Goal: Information Seeking & Learning: Find contact information

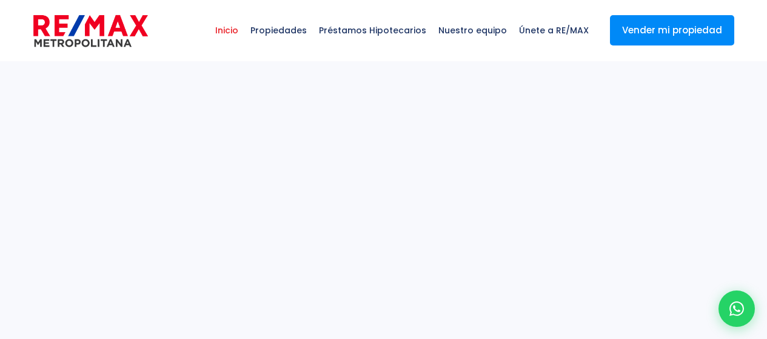
select select
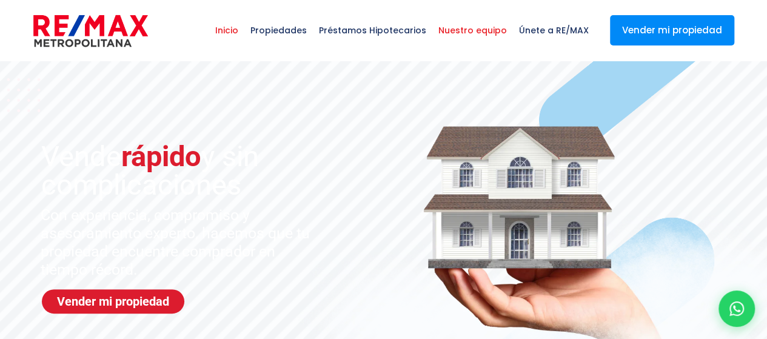
click at [502, 27] on span "Nuestro equipo" at bounding box center [473, 30] width 81 height 36
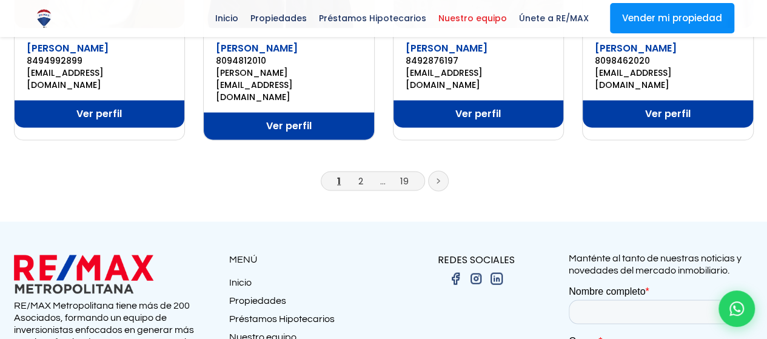
scroll to position [1031, 0]
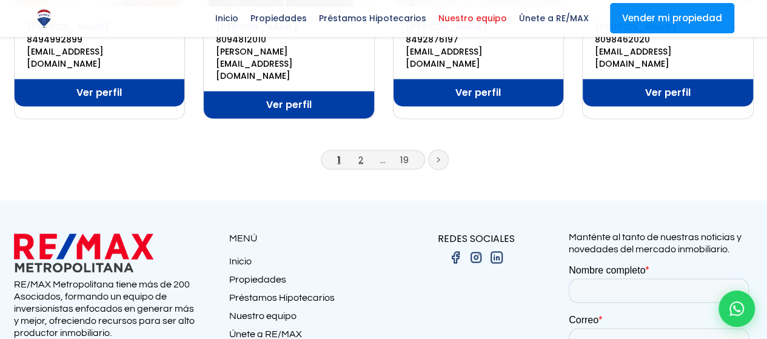
click at [360, 153] on link "2" at bounding box center [361, 159] width 5 height 13
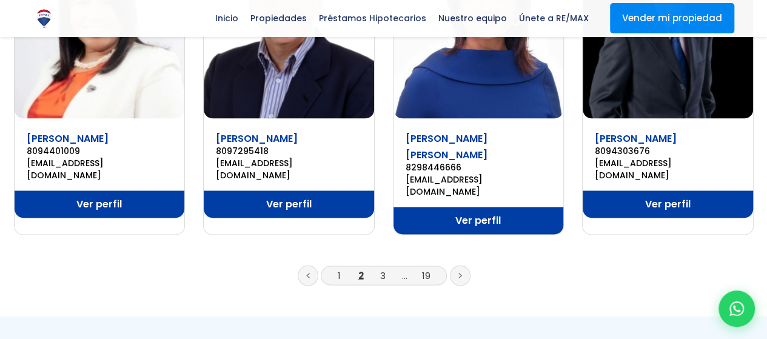
scroll to position [910, 0]
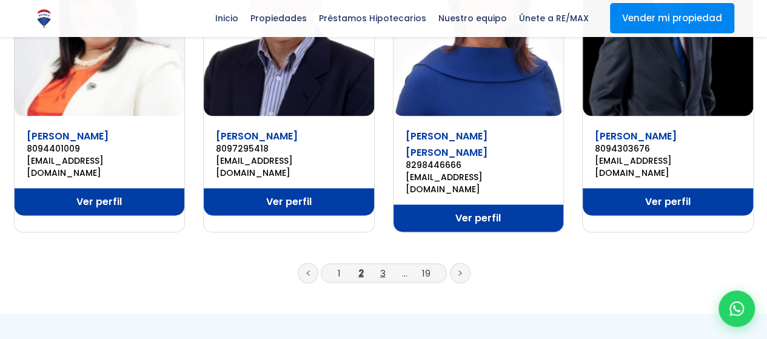
click at [382, 266] on link "3" at bounding box center [382, 272] width 5 height 13
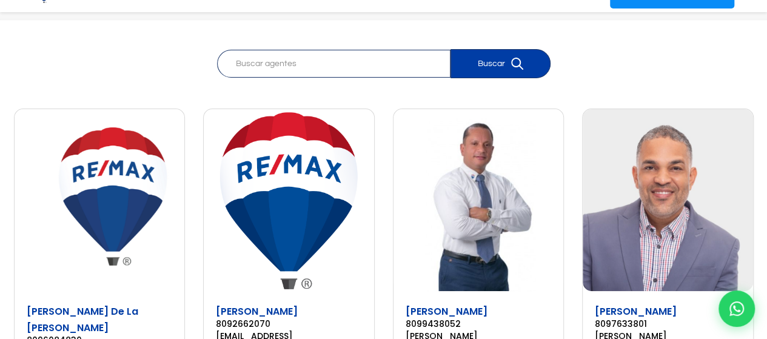
scroll to position [121, 0]
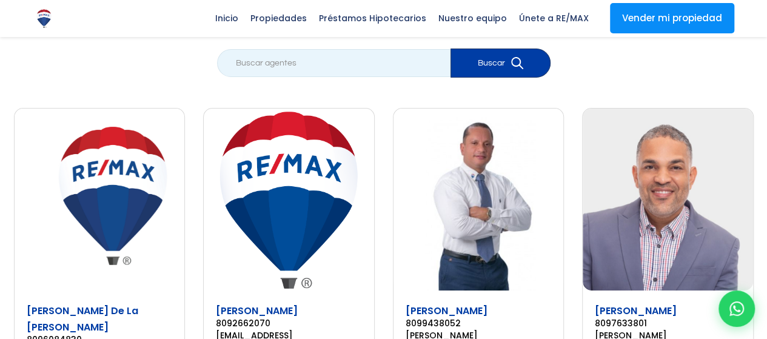
click at [310, 56] on input "search" at bounding box center [334, 63] width 234 height 28
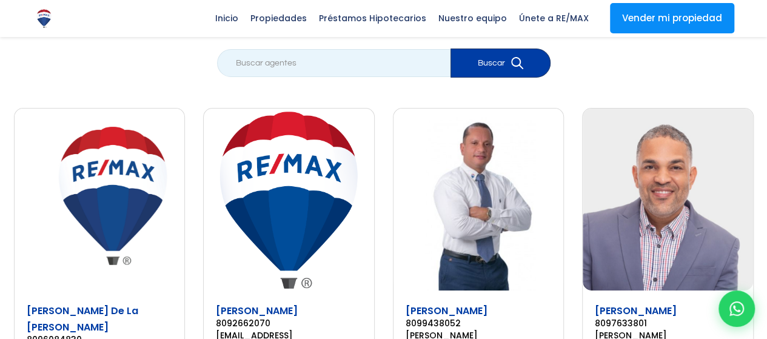
click at [303, 64] on input "search" at bounding box center [334, 63] width 234 height 28
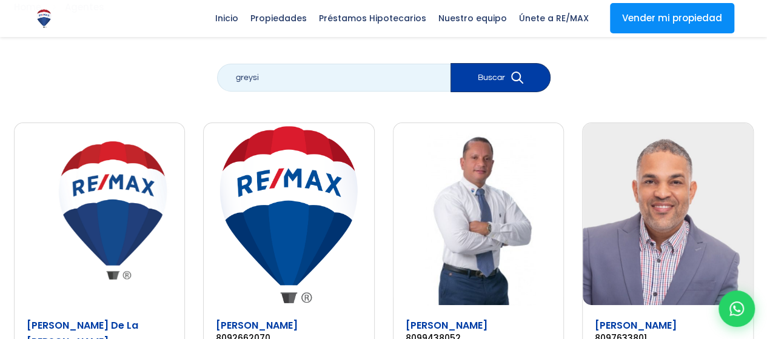
click at [305, 86] on input "greysi" at bounding box center [334, 78] width 234 height 28
paste input "Greisy Hernández"
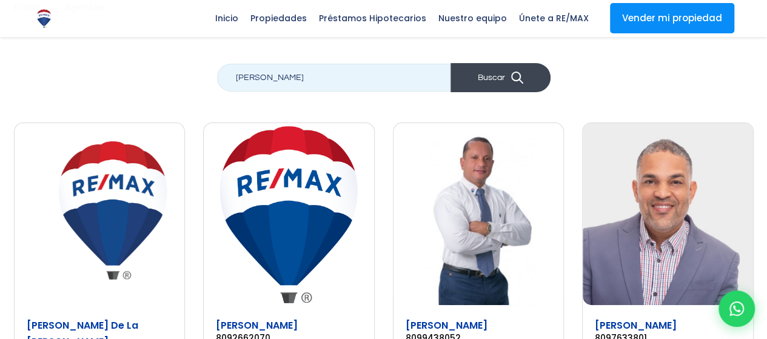
type input "Greisy Hernández"
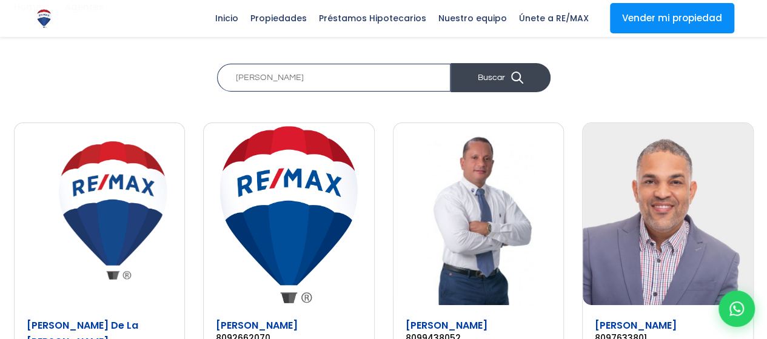
click at [483, 77] on button "Buscar" at bounding box center [501, 77] width 100 height 29
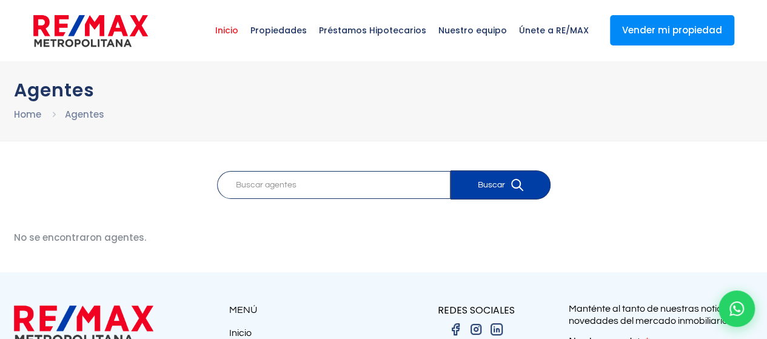
click at [243, 31] on span "Inicio" at bounding box center [226, 30] width 35 height 36
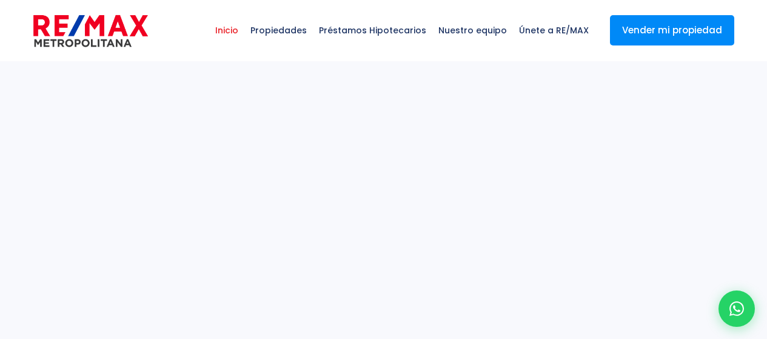
select select
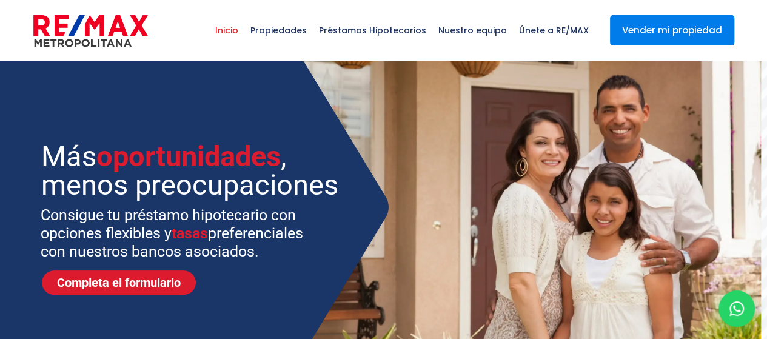
click at [630, 31] on link "Vender mi propiedad" at bounding box center [672, 30] width 124 height 30
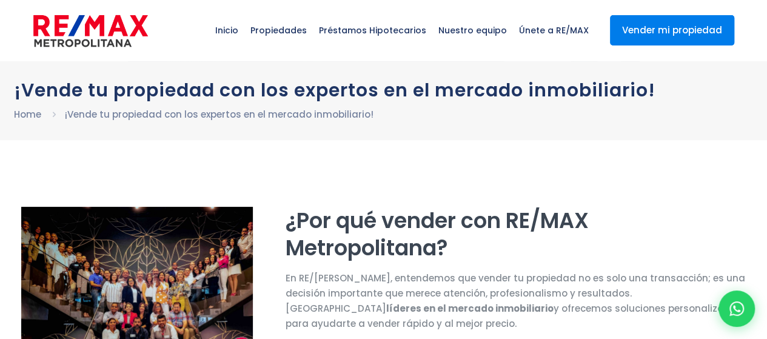
select select "DO"
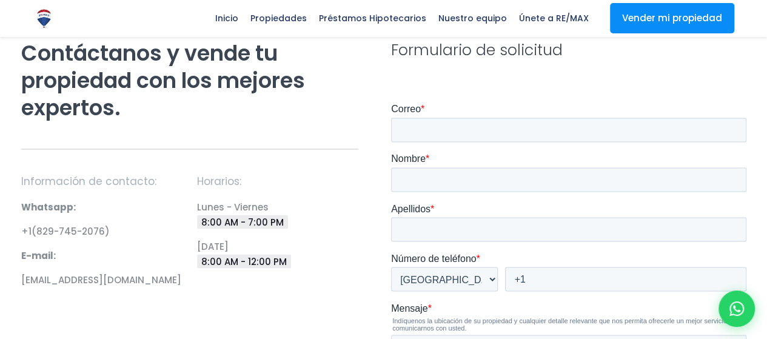
scroll to position [1031, 0]
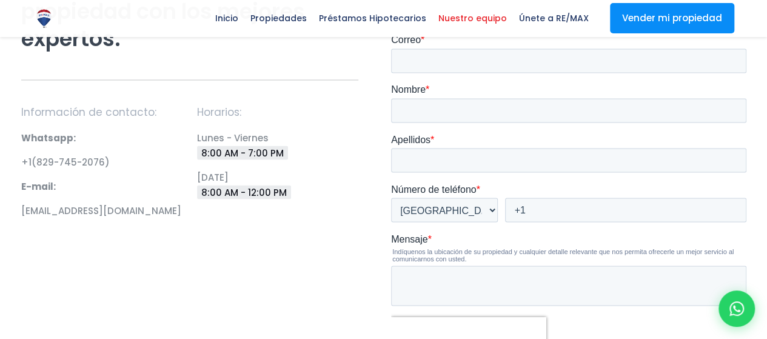
click at [472, 13] on span "Nuestro equipo" at bounding box center [473, 18] width 81 height 18
click at [470, 19] on span "Nuestro equipo" at bounding box center [473, 18] width 81 height 18
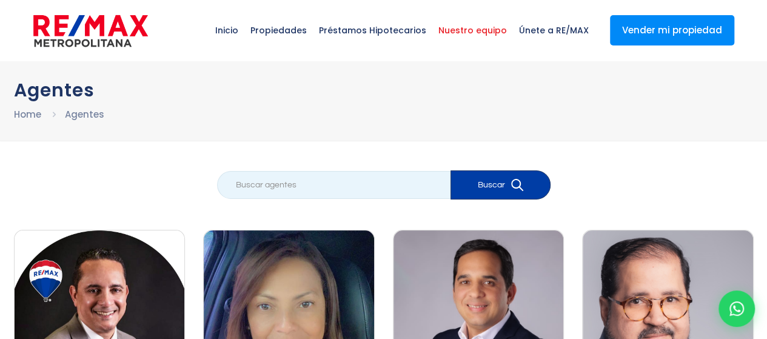
click at [337, 189] on input "search" at bounding box center [334, 185] width 234 height 28
type input "[PERSON_NAME]"
click at [451, 170] on button "Buscar" at bounding box center [501, 184] width 100 height 29
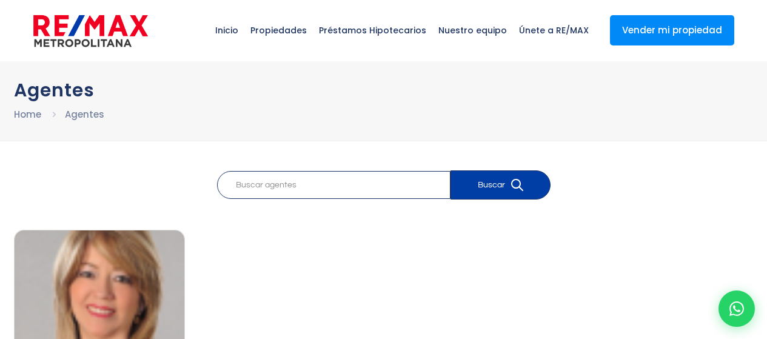
click at [465, 189] on button "Buscar" at bounding box center [501, 184] width 100 height 29
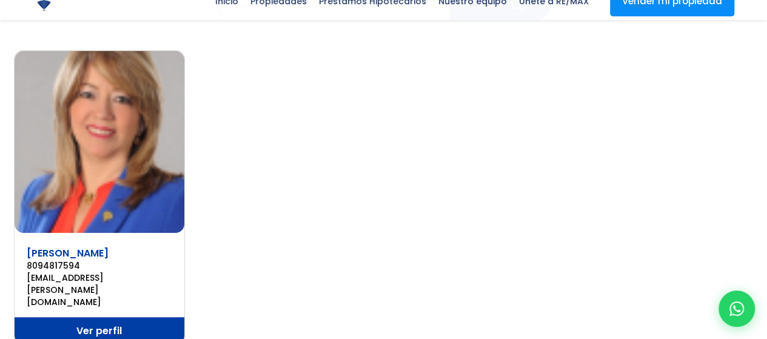
scroll to position [182, 0]
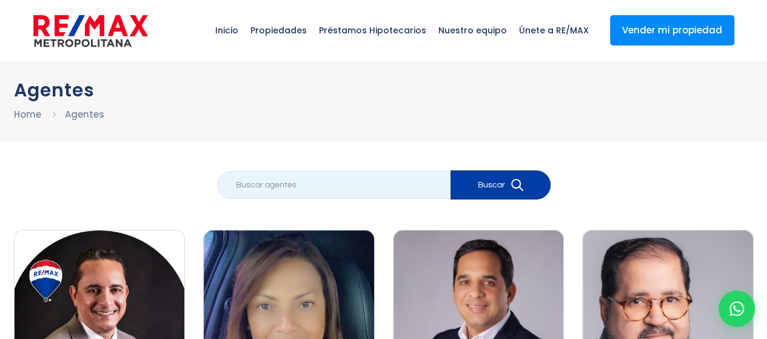
click at [325, 186] on input "search" at bounding box center [334, 185] width 234 height 28
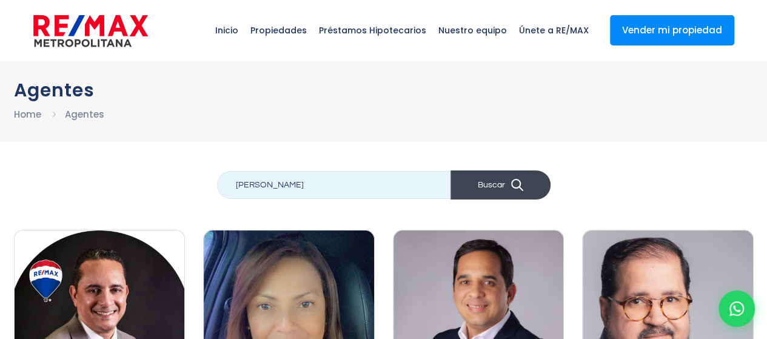
type input "[PERSON_NAME]"
click at [460, 188] on button "Buscar" at bounding box center [501, 184] width 100 height 29
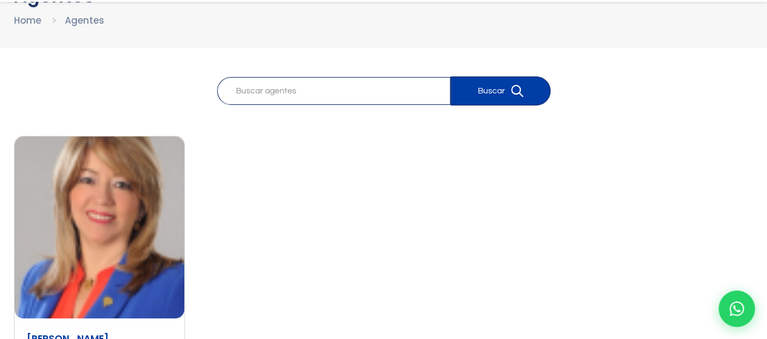
scroll to position [121, 0]
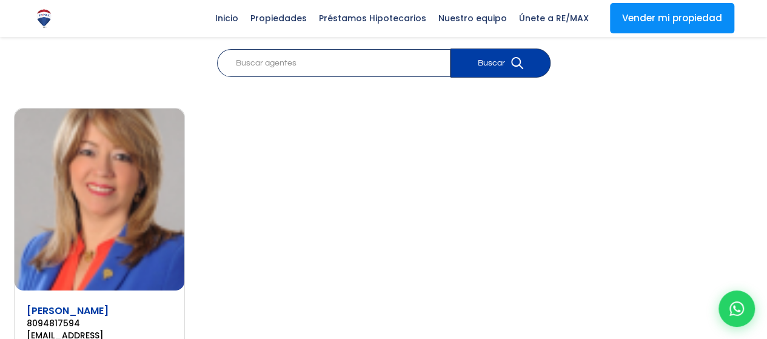
click at [113, 214] on img at bounding box center [100, 200] width 170 height 182
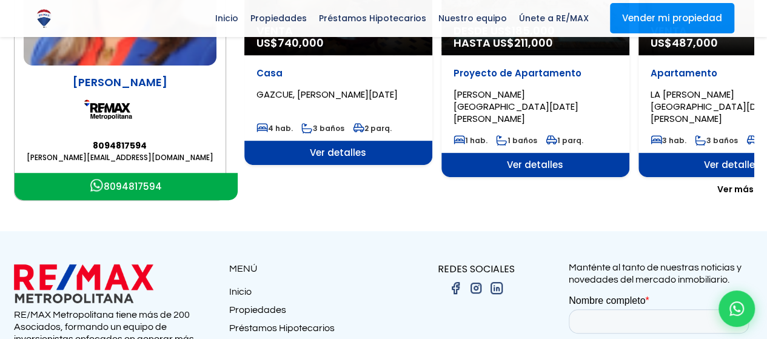
scroll to position [212, 0]
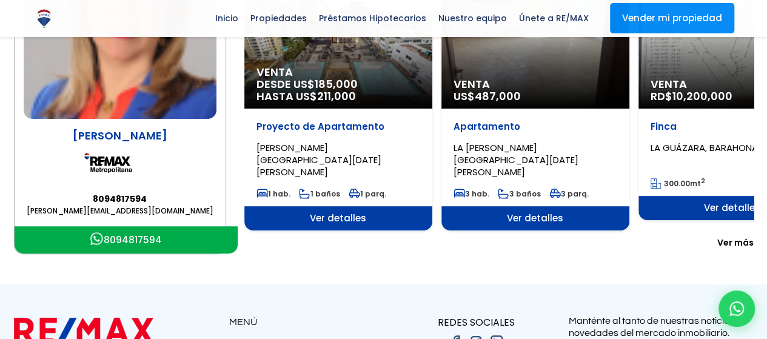
click at [738, 240] on span "Ver más" at bounding box center [736, 243] width 36 height 12
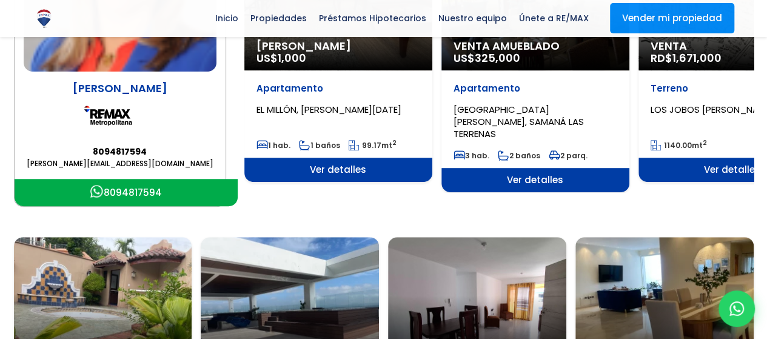
scroll to position [0, 0]
